Goal: Task Accomplishment & Management: Manage account settings

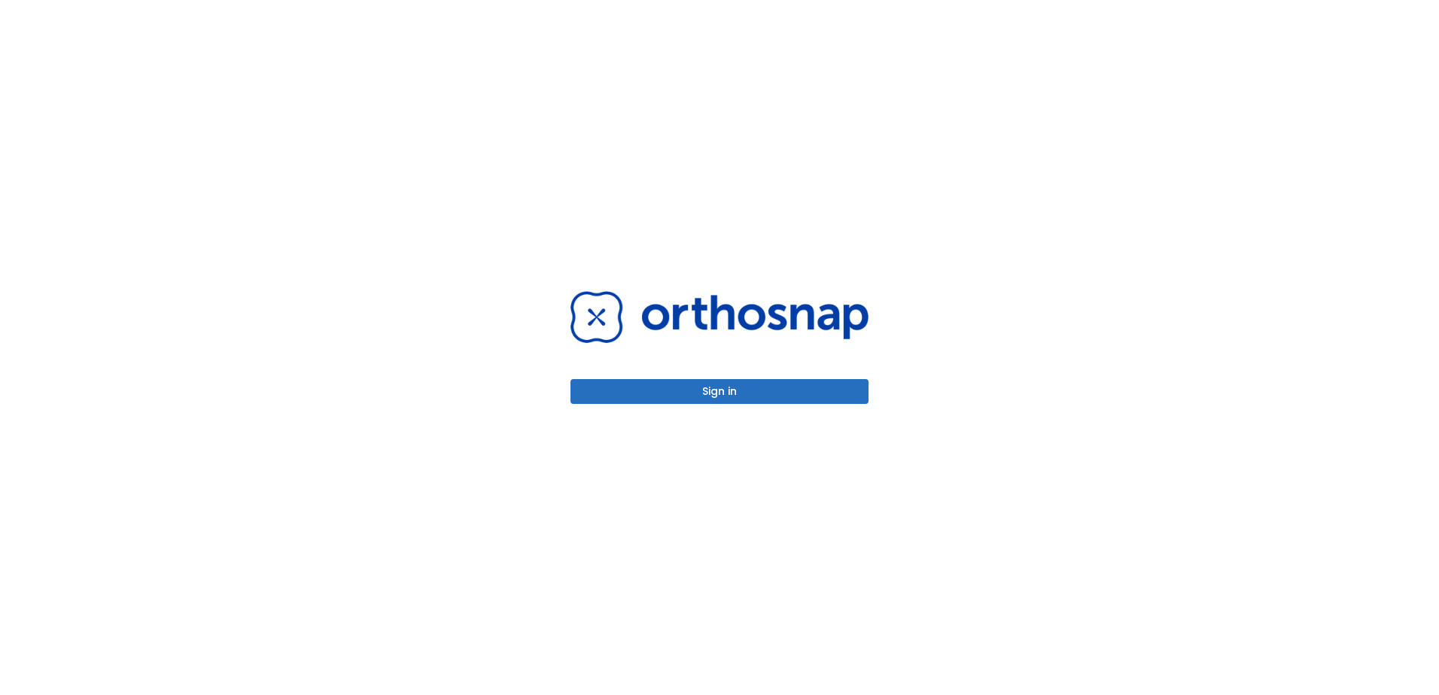
click at [747, 394] on button "Sign in" at bounding box center [720, 391] width 298 height 25
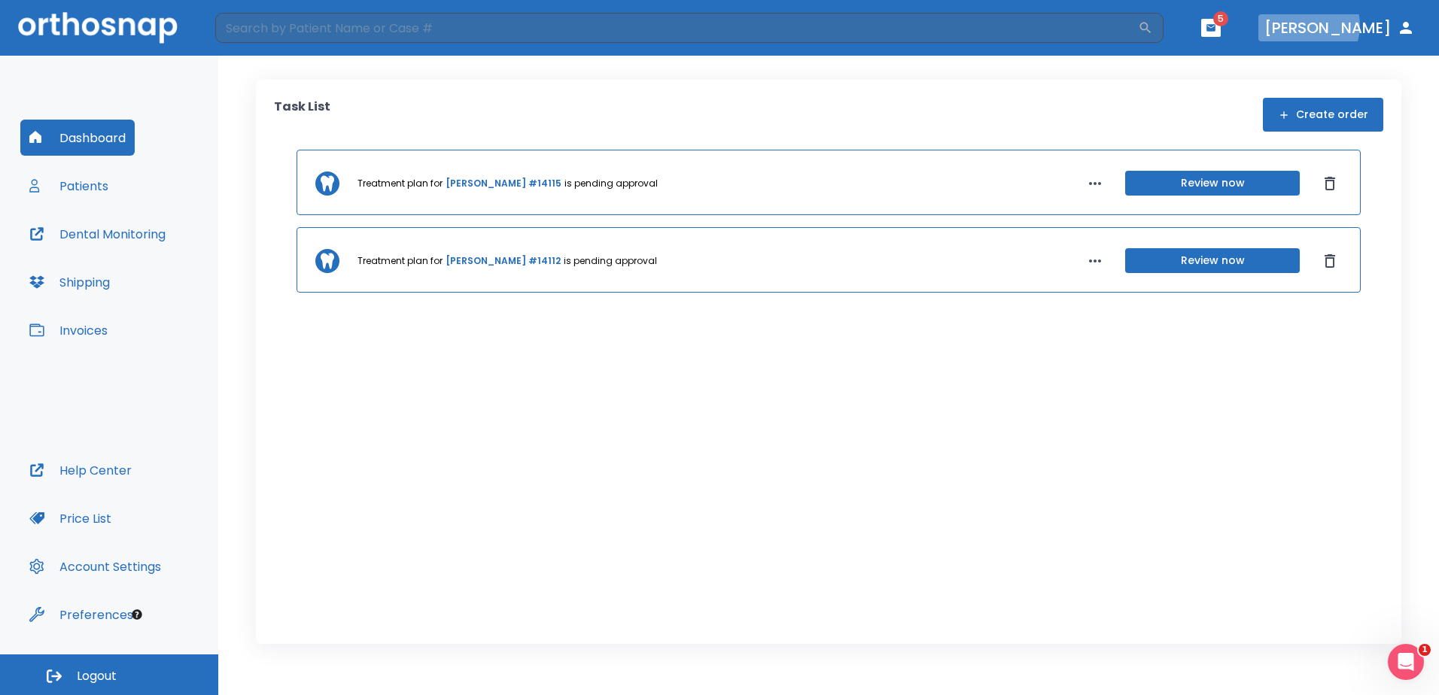
click at [1379, 26] on button "[PERSON_NAME]" at bounding box center [1339, 27] width 163 height 27
click at [1404, 28] on icon "button" at bounding box center [1406, 28] width 18 height 18
click at [145, 568] on button "Account Settings" at bounding box center [95, 567] width 150 height 36
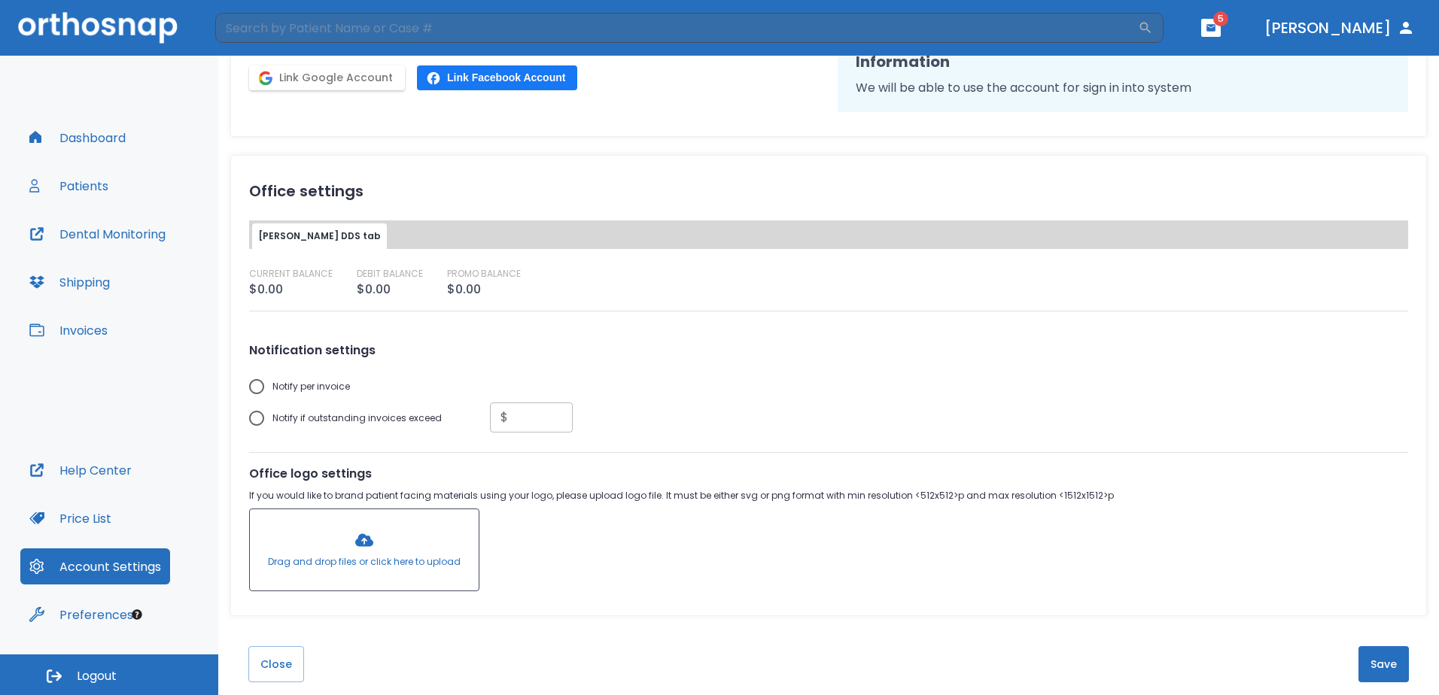
scroll to position [348, 0]
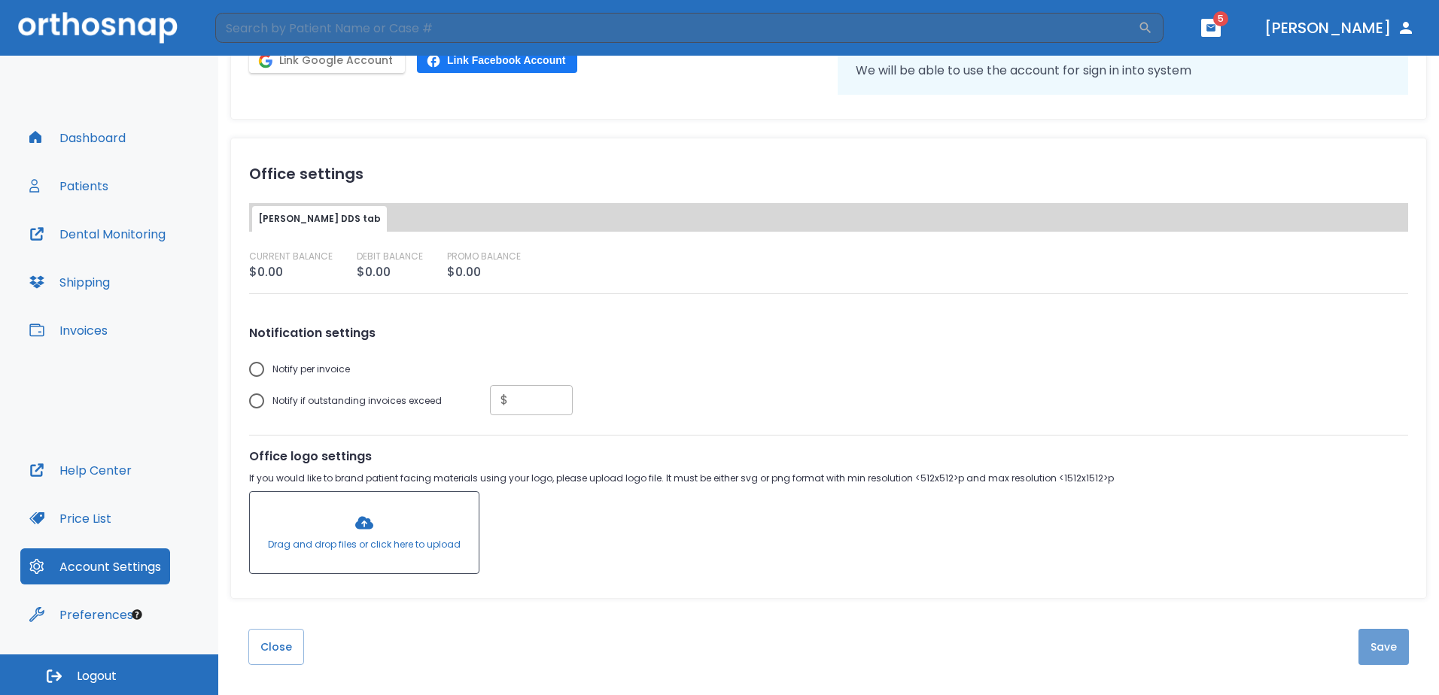
click at [1362, 650] on button "Save" at bounding box center [1384, 647] width 50 height 36
